Goal: Task Accomplishment & Management: Complete application form

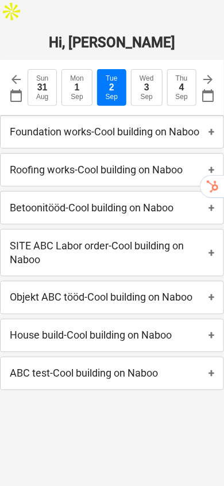
click at [117, 125] on p "Foundation works - Cool building on Naboo" at bounding box center [105, 132] width 190 height 14
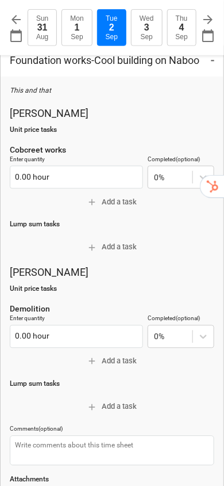
scroll to position [6, 0]
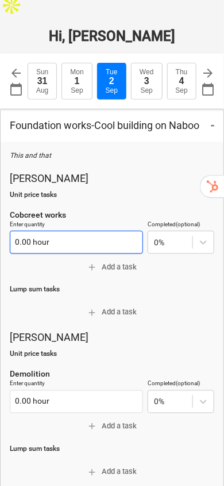
click at [52, 231] on input "0.00 hour" at bounding box center [77, 242] width 134 height 23
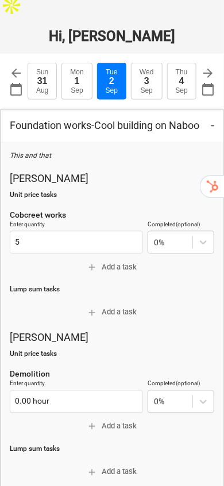
type input "5.00 hour"
type textarea "x"
type input "5.00 hour"
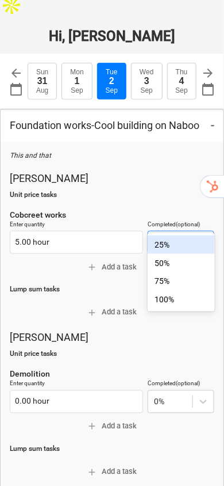
click at [175, 250] on div "25%" at bounding box center [181, 244] width 67 height 18
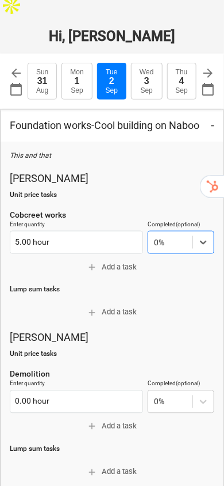
type textarea "x"
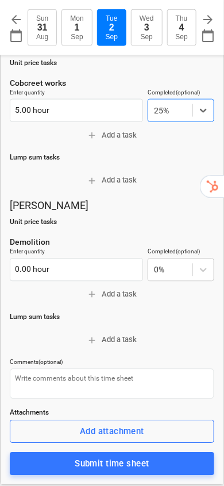
scroll to position [139, 0]
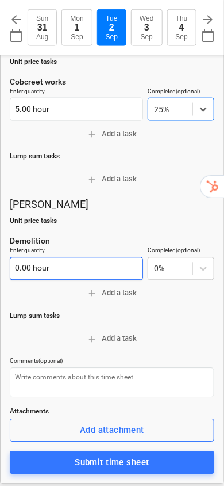
click at [71, 257] on input "0.00 hour" at bounding box center [77, 268] width 134 height 23
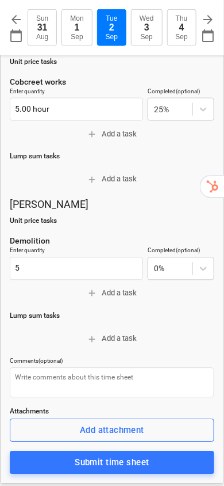
type input "5.00 hour"
type textarea "x"
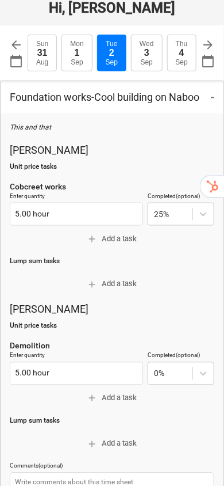
scroll to position [32, 0]
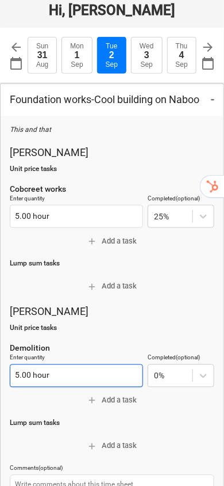
type input "5"
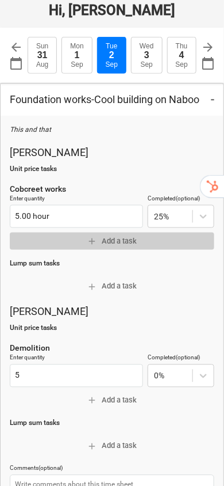
click at [123, 235] on span "add Add a task" at bounding box center [112, 241] width 196 height 13
type textarea "x"
type input "5.00 hour"
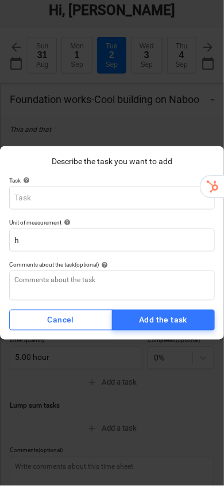
type textarea "x"
type input "P"
type textarea "x"
type input "R"
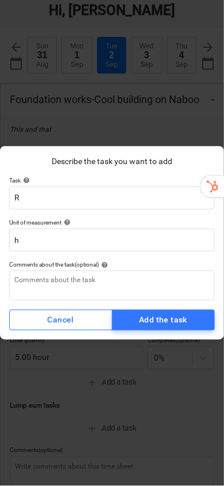
type textarea "x"
type input "Ra"
type textarea "x"
type input "Rak"
type textarea "x"
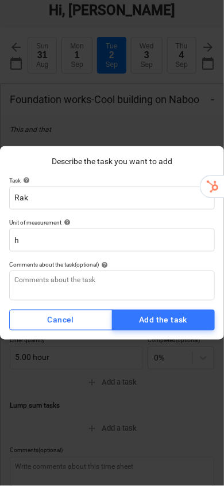
type input "Raki"
type textarea "x"
type input "Rakin"
type textarea "x"
type input "Raking"
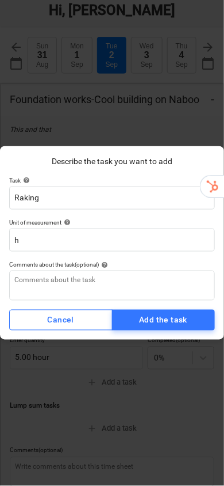
type textarea "x"
type input "Raking"
type textarea "x"
type input "Raking l"
type textarea "x"
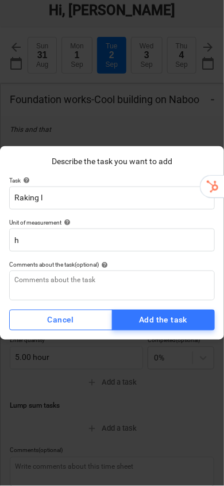
type input "Raking le"
type textarea "x"
type input "Raking lea"
type textarea "x"
type input "Raking leav"
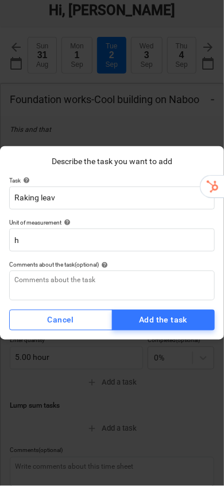
type textarea "x"
type input "Raking leave"
type textarea "x"
type input "Raking leaves"
click at [176, 322] on div "Add the task" at bounding box center [163, 320] width 48 height 14
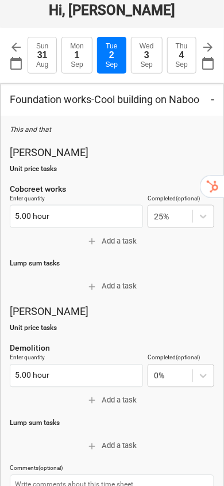
type textarea "x"
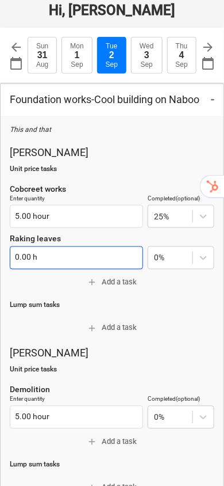
click at [38, 246] on input "0.00 h" at bounding box center [77, 257] width 134 height 23
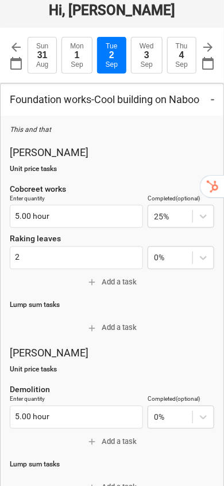
type input "2.00 h"
type textarea "x"
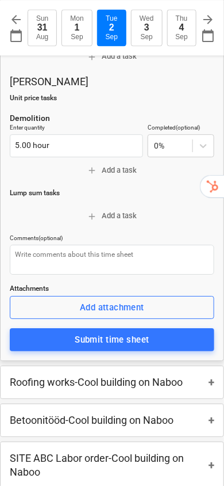
scroll to position [306, 0]
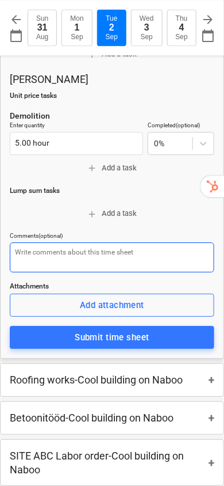
click at [85, 242] on textarea at bounding box center [112, 257] width 205 height 30
type input "2.00 h"
type textarea "T"
type textarea "x"
type textarea "Th"
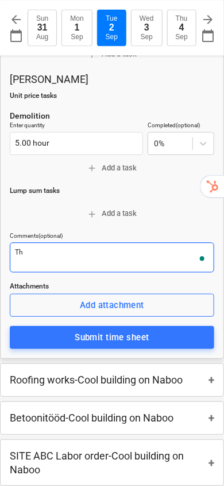
type textarea "x"
type textarea "This"
type textarea "x"
type textarea "This a"
type textarea "x"
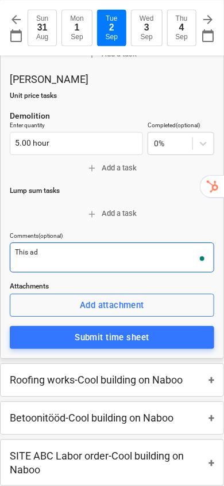
type textarea "This ad"
type textarea "x"
type textarea "This ad tõ"
type textarea "x"
type textarea "This ad t"
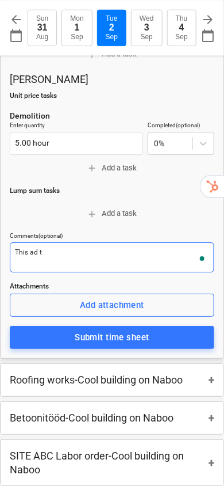
type textarea "x"
type textarea "This ad"
type textarea "x"
type textarea "This ad"
type textarea "x"
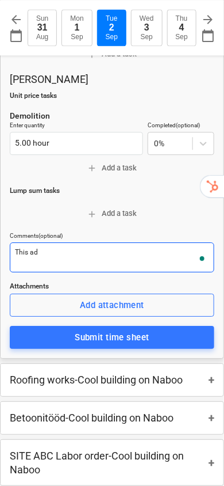
type textarea "This a"
type textarea "x"
type textarea "This and"
type textarea "x"
type textarea "This and"
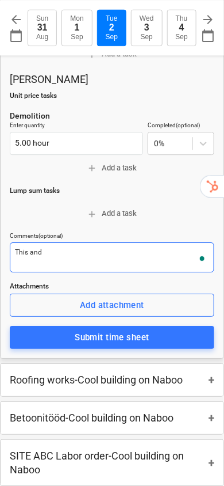
type textarea "x"
type textarea "This and t"
type textarea "x"
type textarea "This and tha"
type textarea "x"
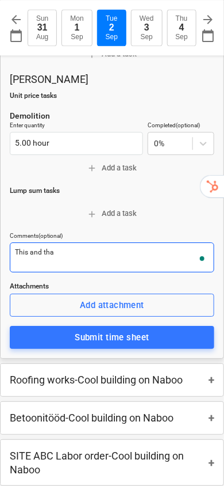
type textarea "This and that"
type textarea "x"
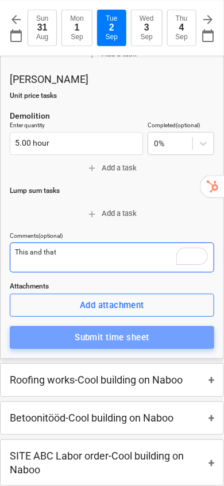
type textarea "This and that"
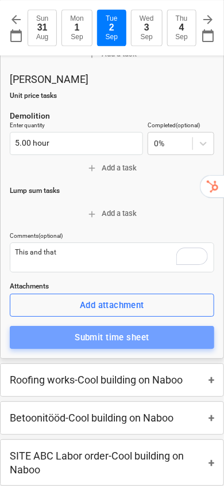
click at [130, 330] on div "Submit time sheet" at bounding box center [112, 337] width 74 height 15
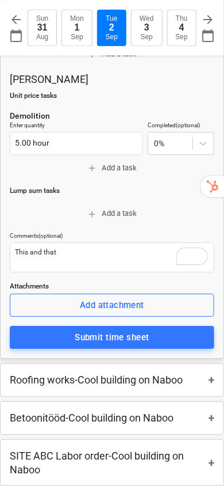
type textarea "x"
